Goal: Check status: Check status

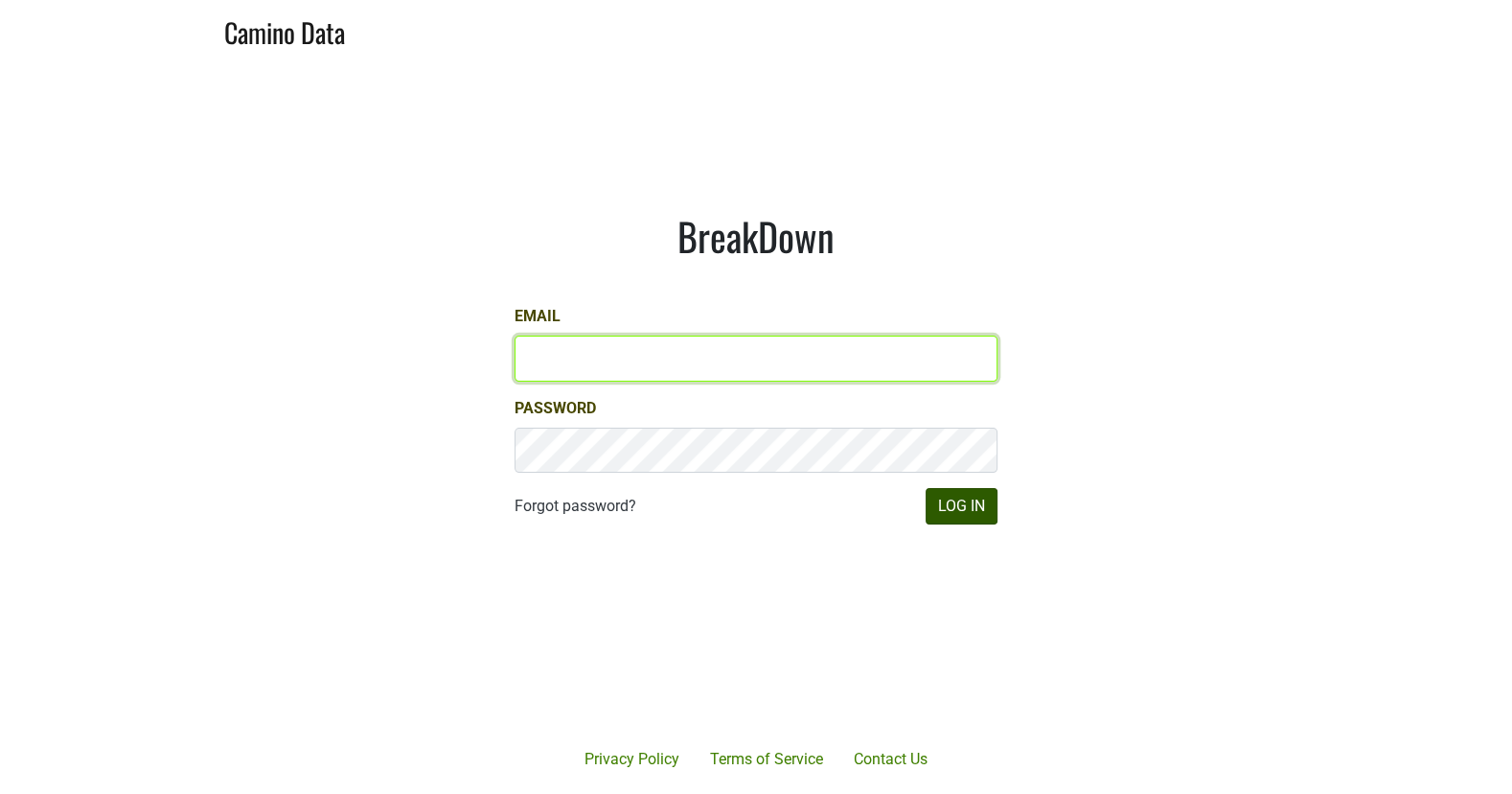
type input "[EMAIL_ADDRESS][DOMAIN_NAME]"
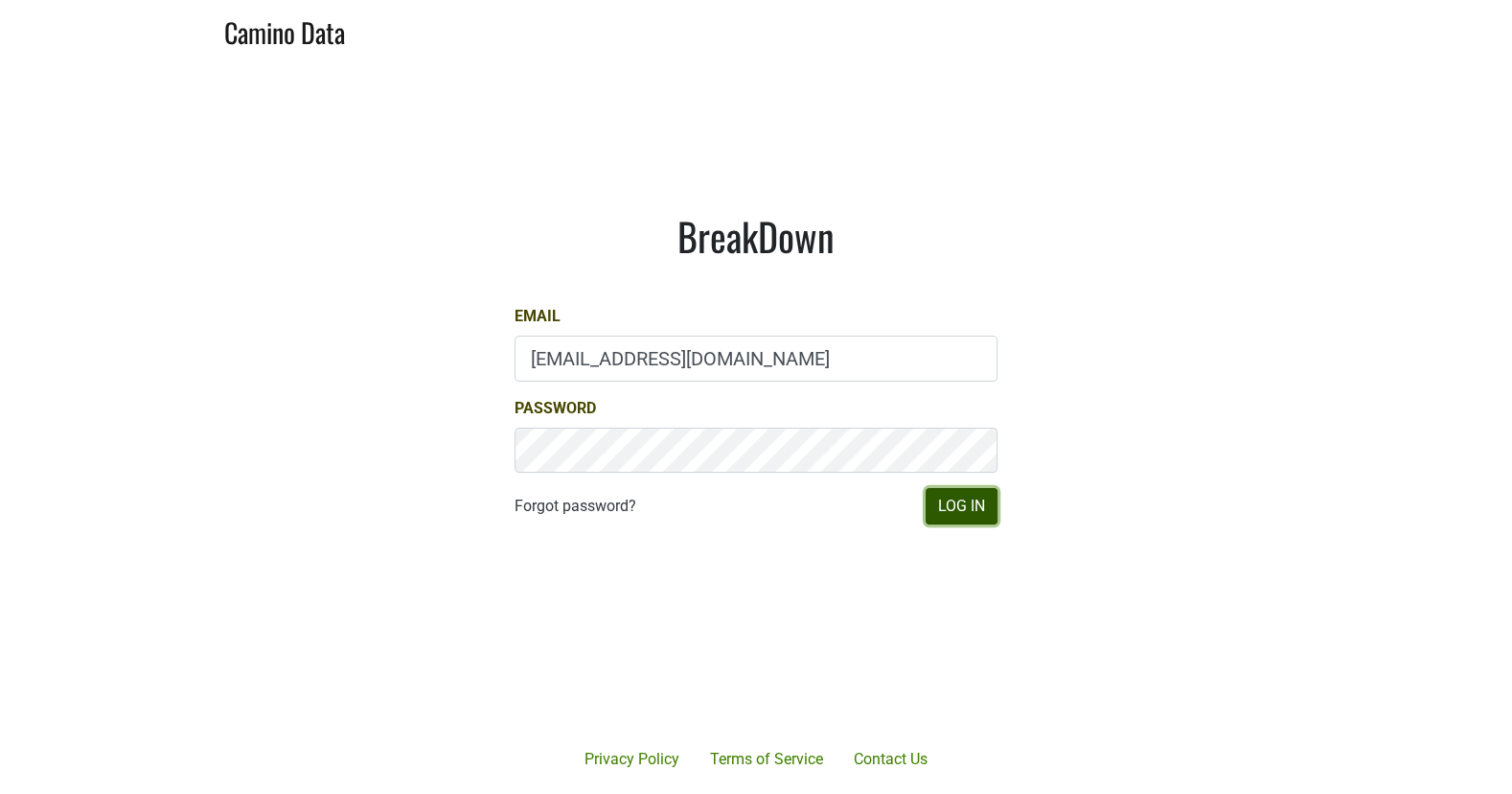
click at [974, 510] on button "Log In" at bounding box center [961, 506] width 72 height 37
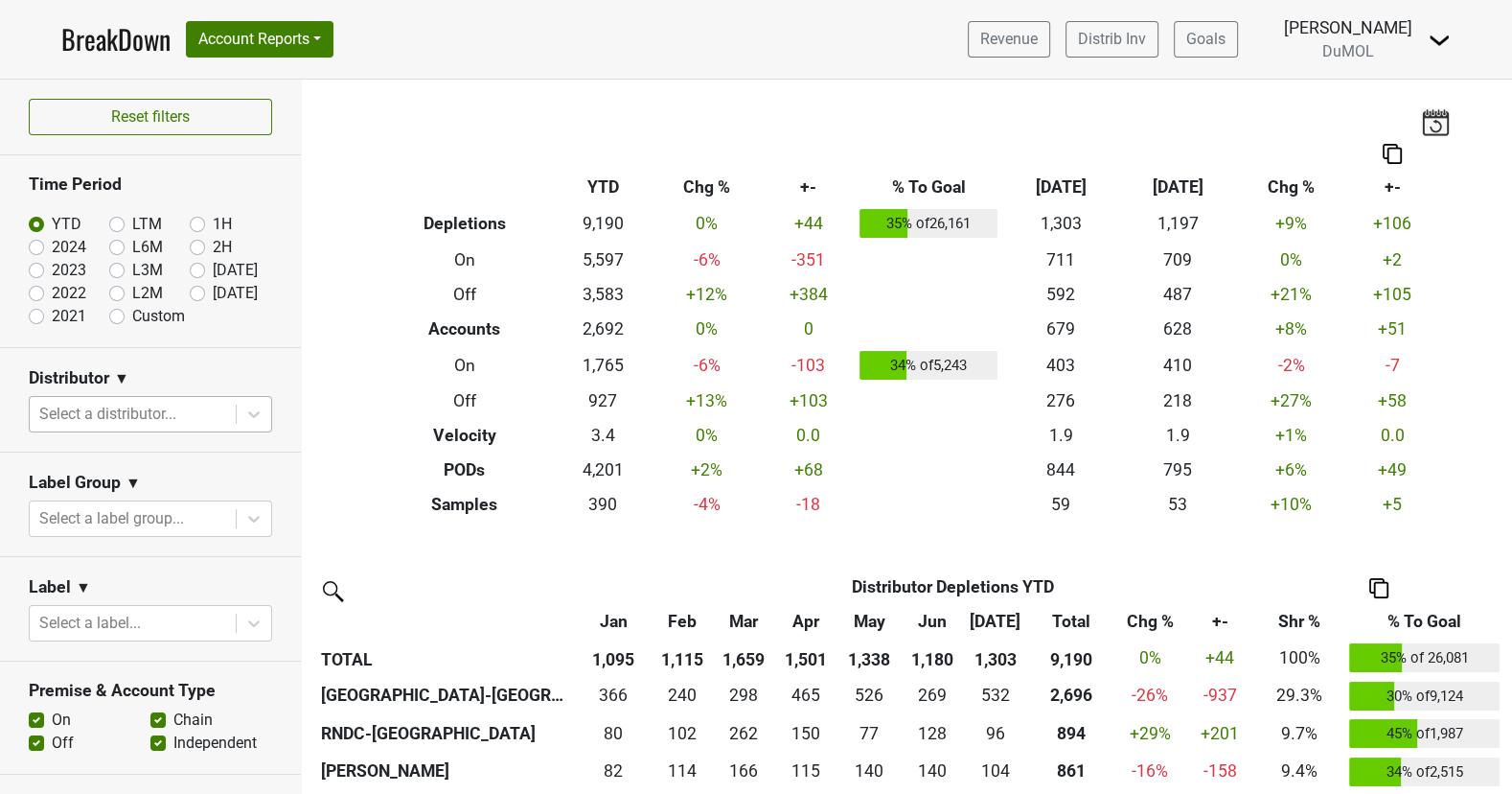
click at [191, 422] on div at bounding box center [132, 414] width 187 height 27
click at [1073, 136] on th at bounding box center [861, 153] width 970 height 35
click at [1438, 125] on img at bounding box center [1435, 121] width 29 height 27
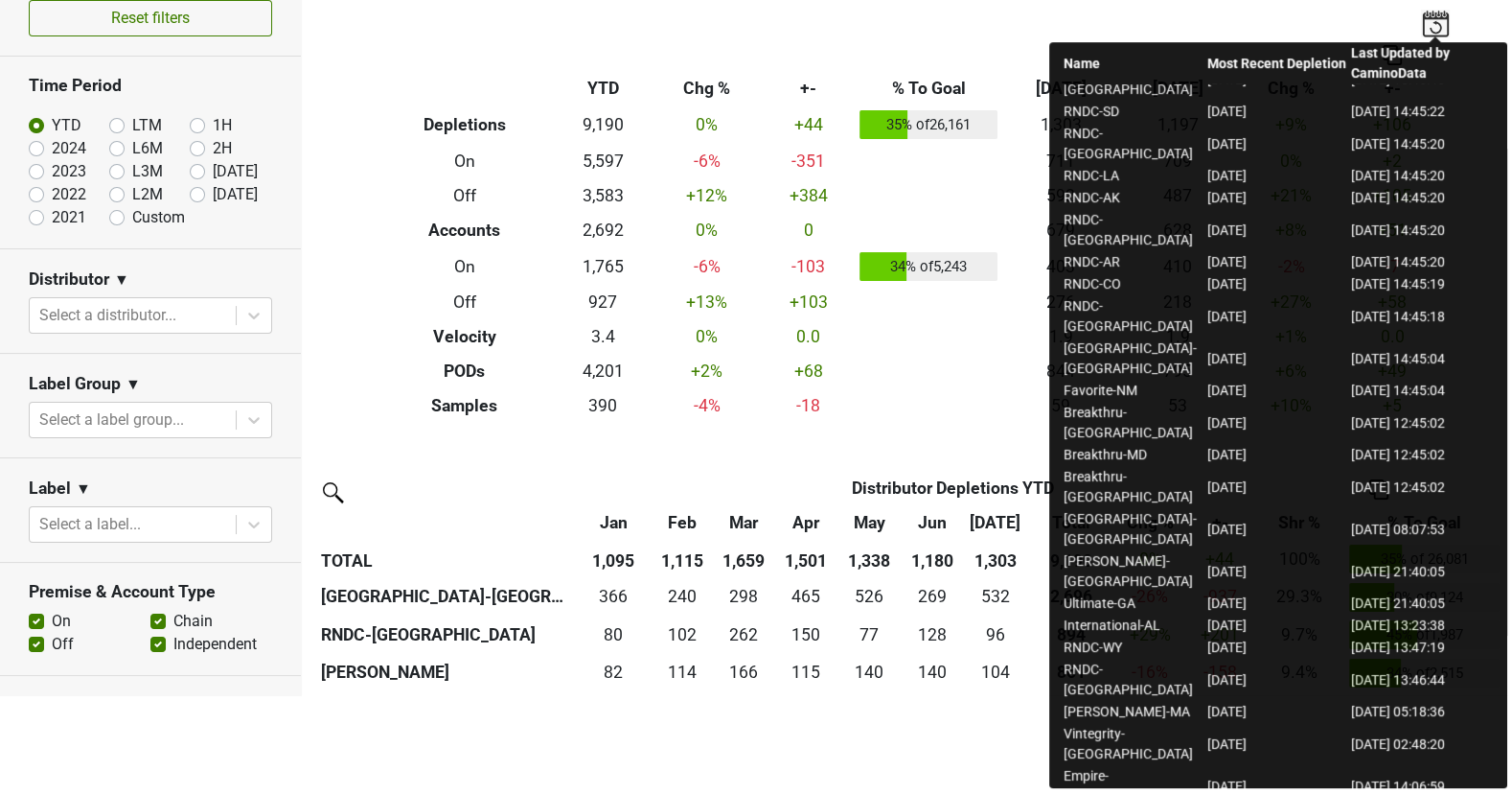
scroll to position [334, 0]
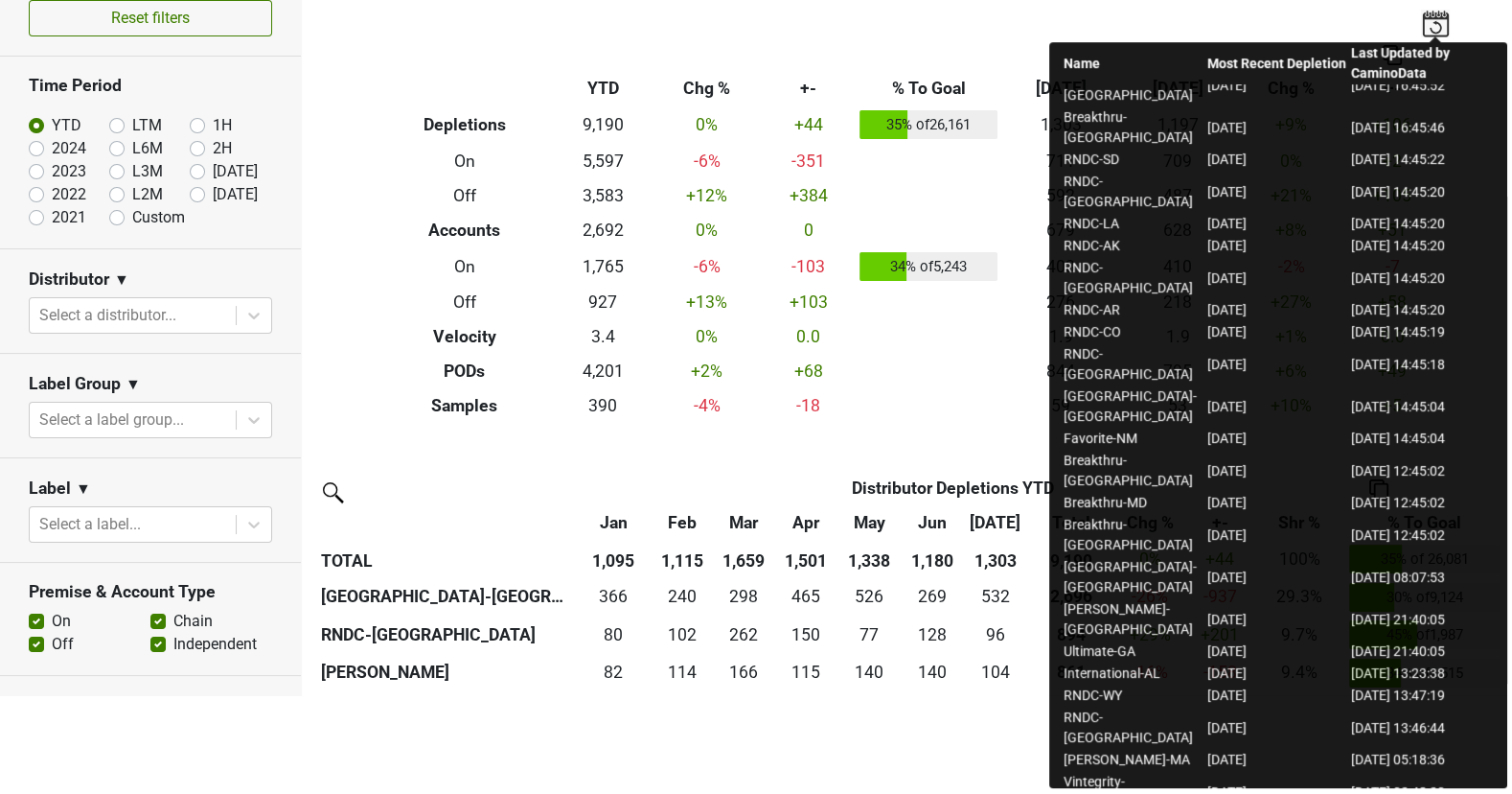
click at [1457, 557] on td "2025-08-28 08:07:53" at bounding box center [1422, 578] width 144 height 42
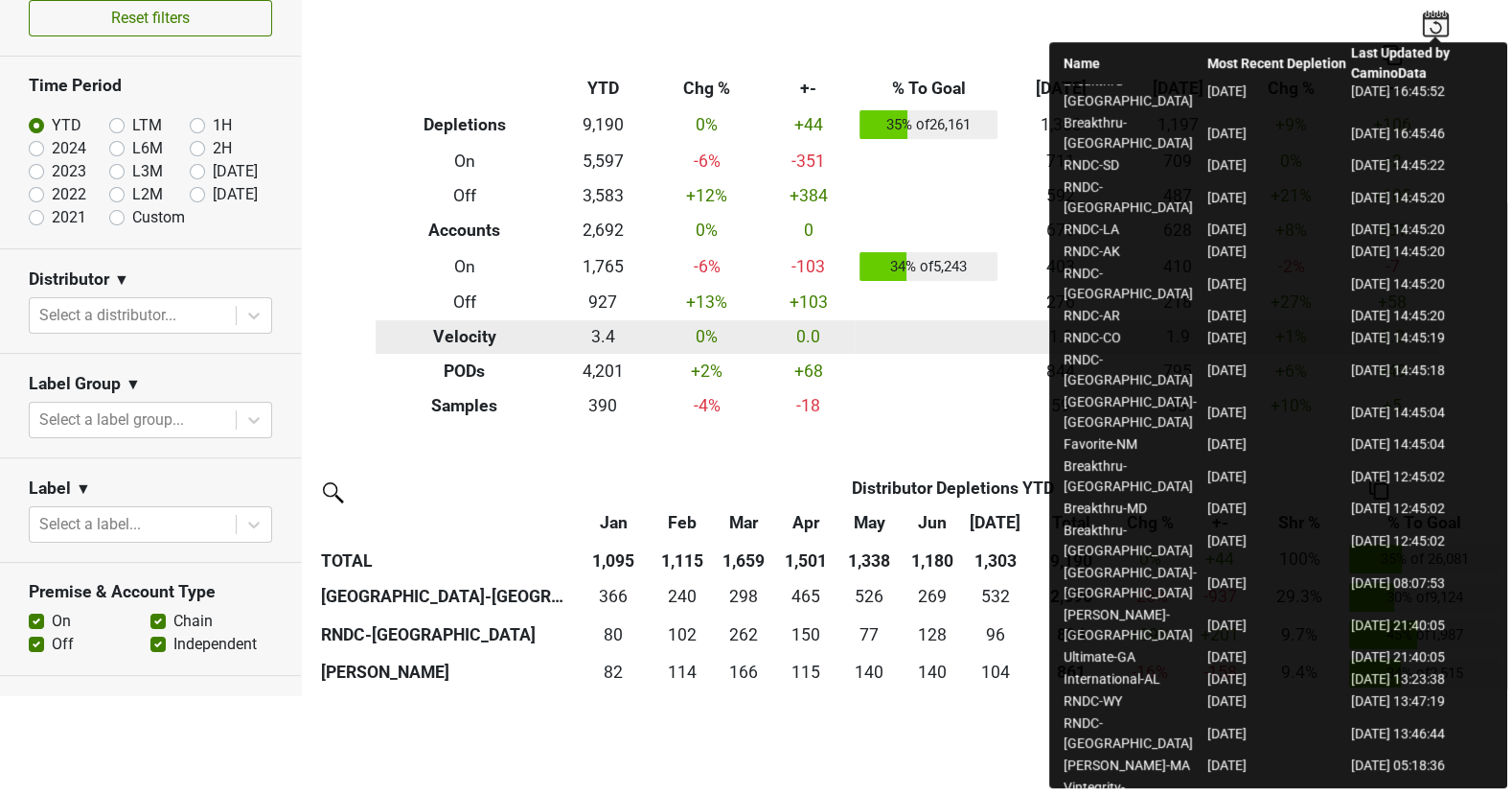
click at [905, 340] on td at bounding box center [928, 337] width 147 height 35
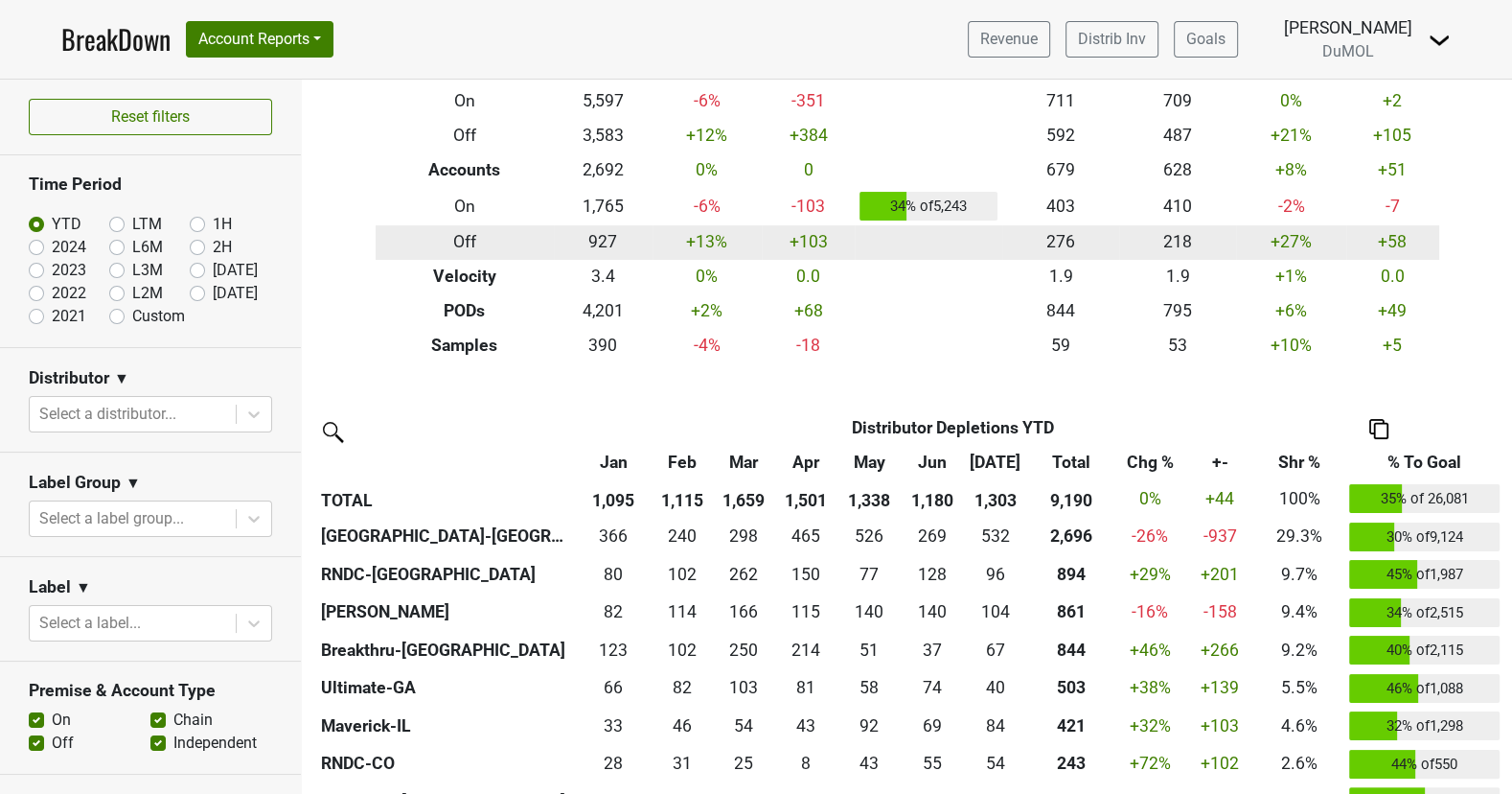
scroll to position [163, 0]
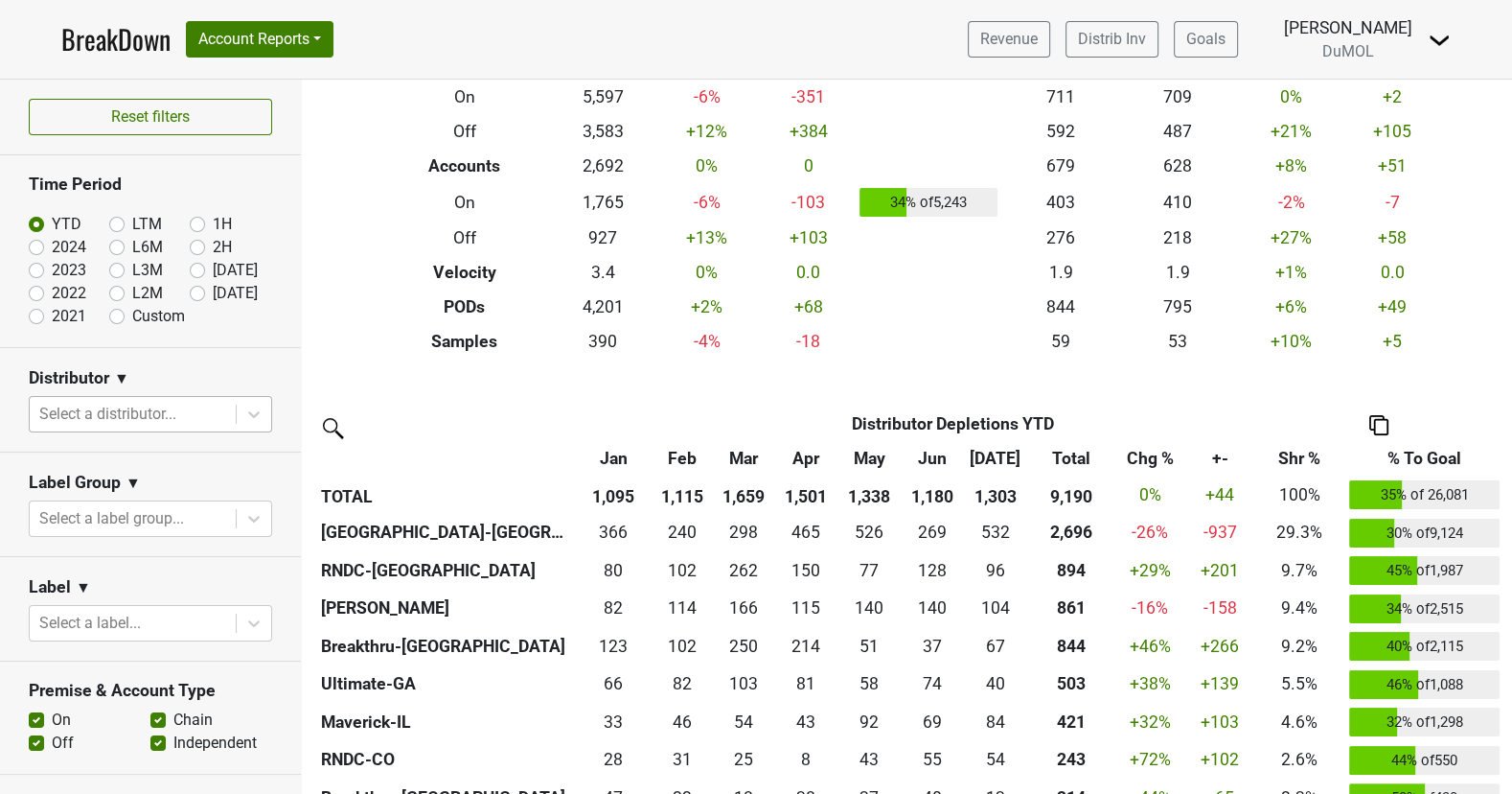
click at [171, 416] on div at bounding box center [132, 414] width 187 height 27
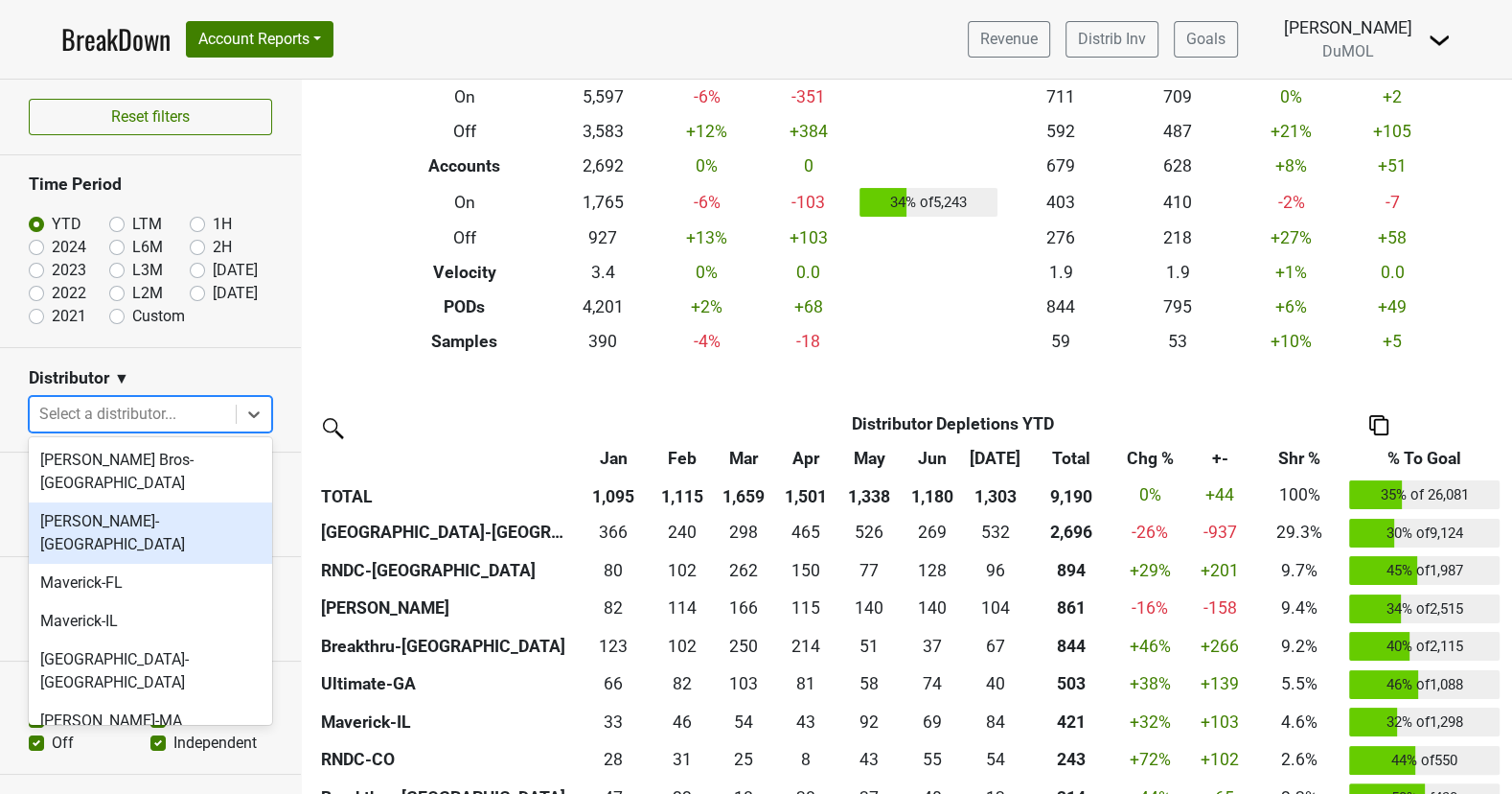
scroll to position [992, 0]
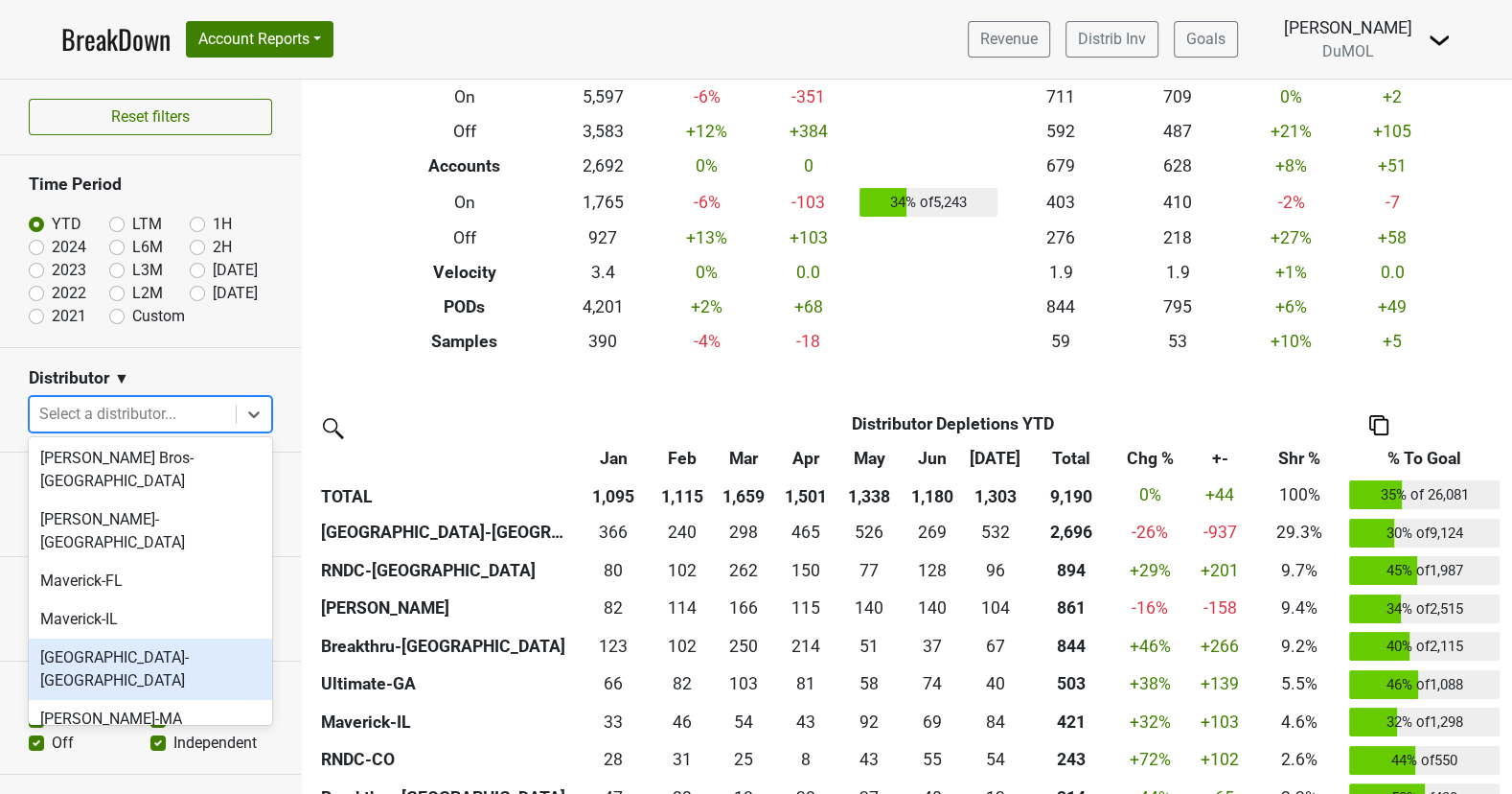
click at [156, 639] on div "Monterey-CA" at bounding box center [150, 670] width 244 height 61
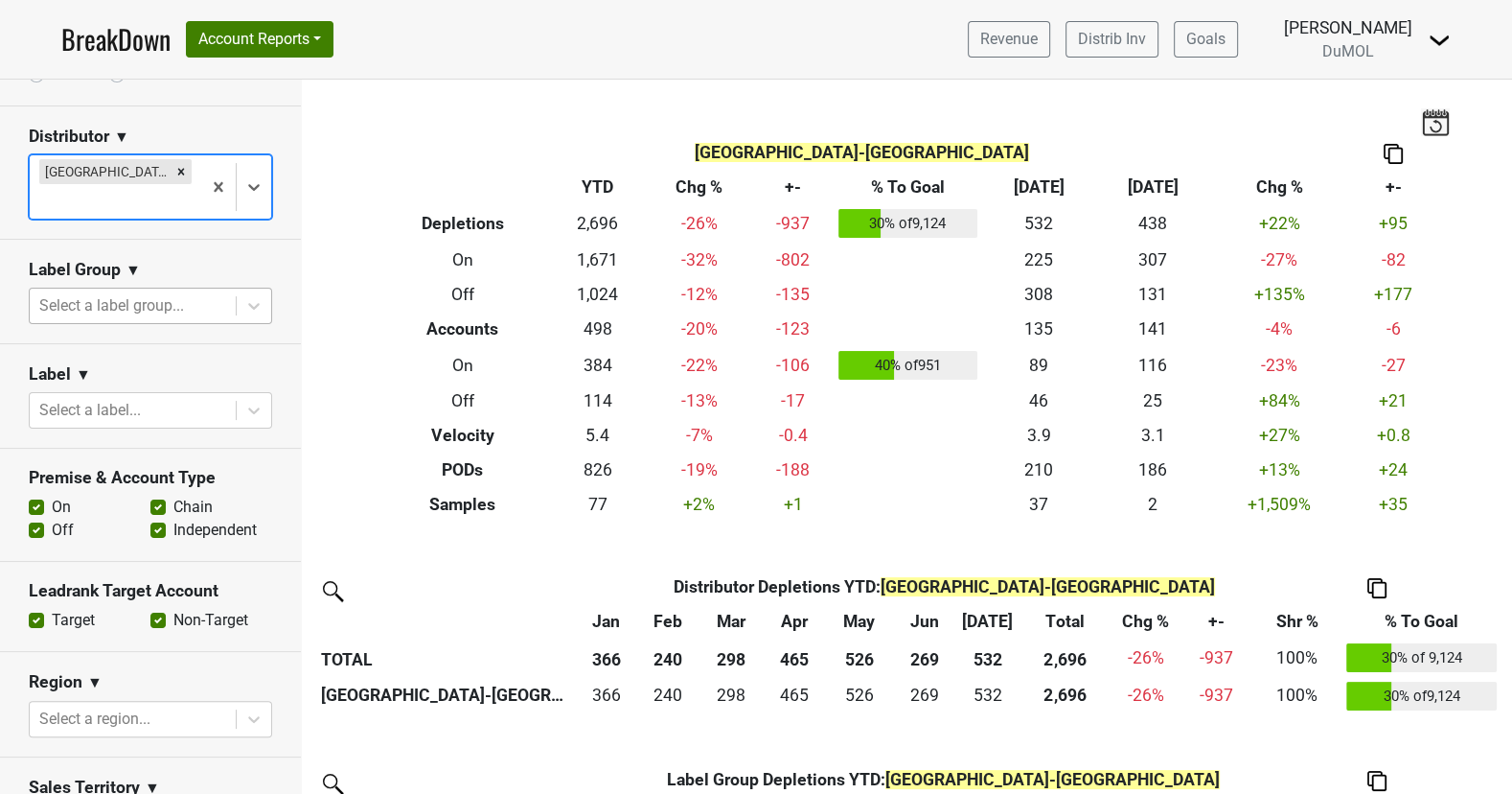
scroll to position [279, 0]
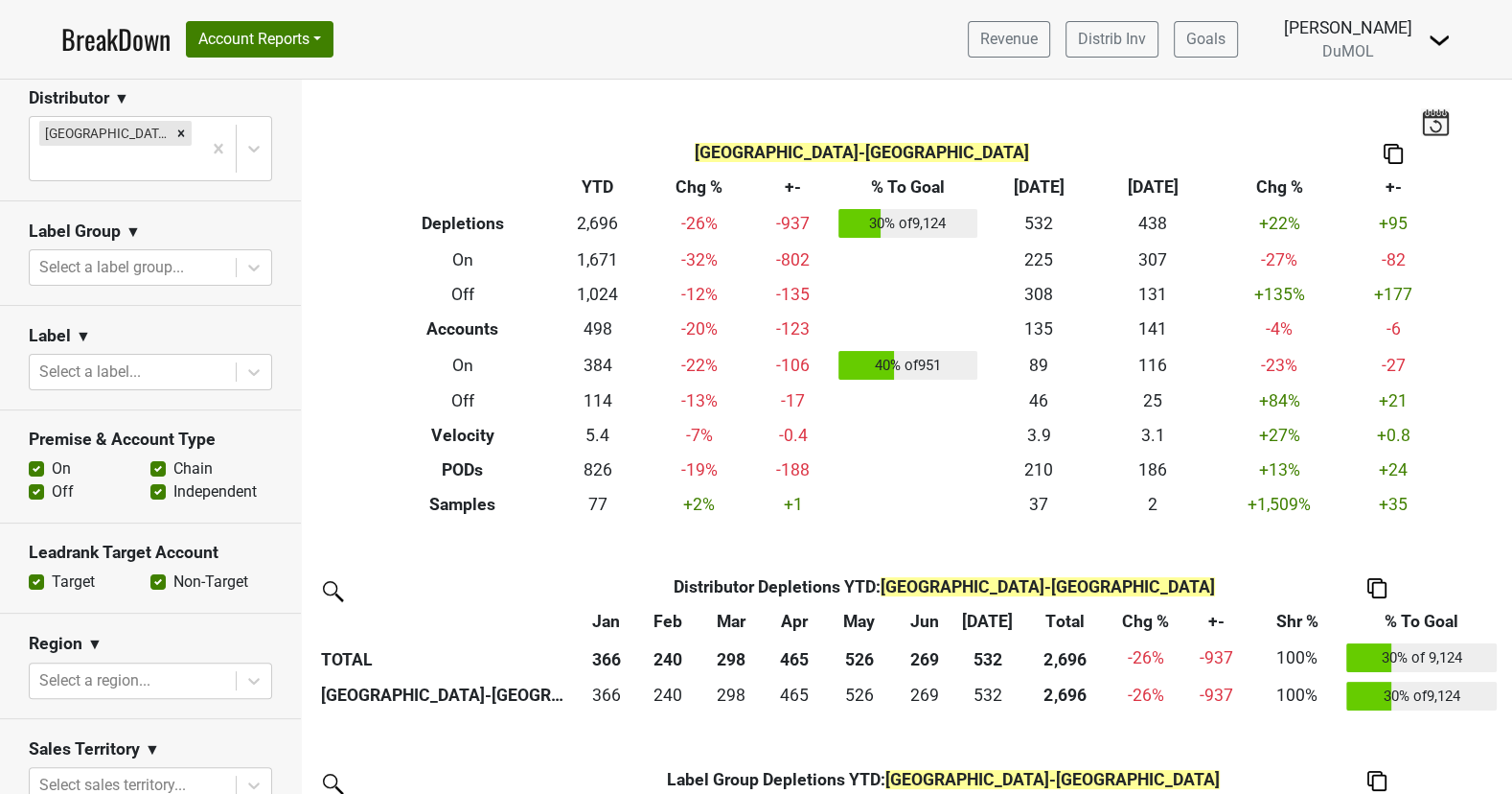
click at [51, 480] on label "Off" at bounding box center [62, 491] width 22 height 23
click at [30, 480] on input "Off" at bounding box center [37, 489] width 16 height 19
checkbox input "false"
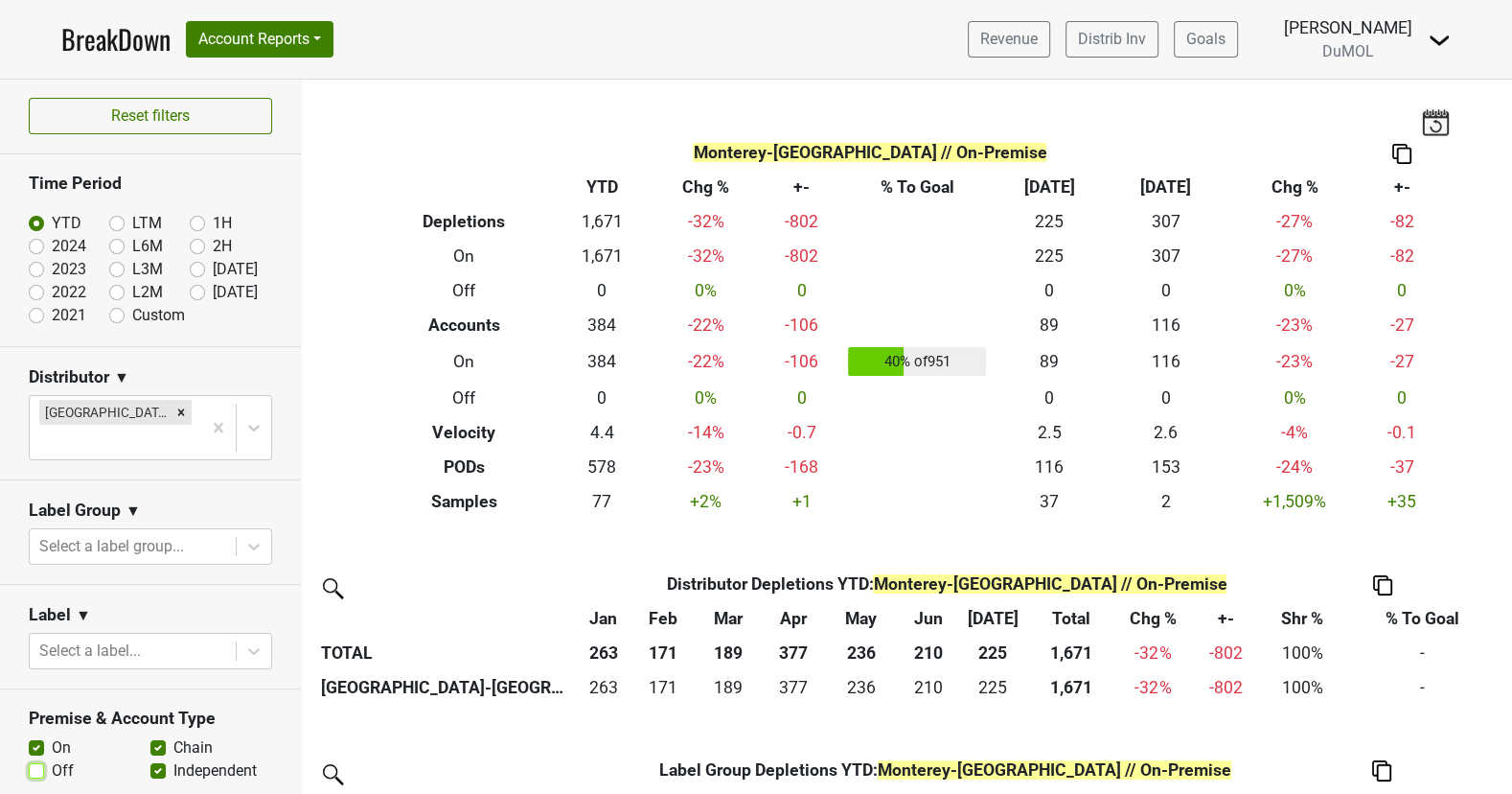
scroll to position [0, 0]
click at [213, 288] on label "Aug '25" at bounding box center [236, 292] width 45 height 23
click at [199, 288] on input "Aug '25" at bounding box center [228, 290] width 77 height 19
radio input "true"
